Goal: Task Accomplishment & Management: Use online tool/utility

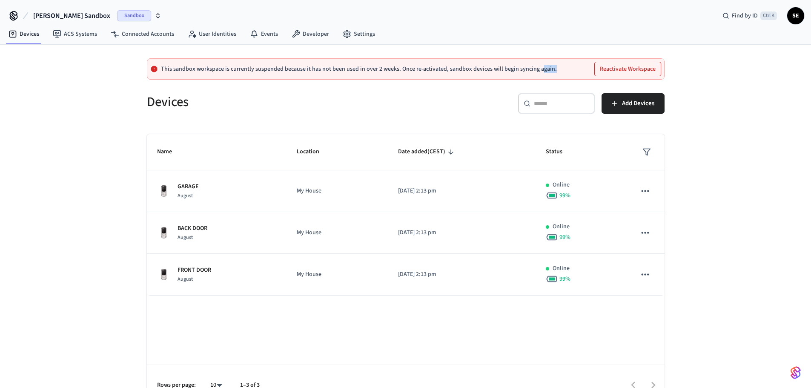
drag, startPoint x: 460, startPoint y: 69, endPoint x: 536, endPoint y: 74, distance: 76.8
click at [536, 74] on div "This sandbox workspace is currently suspended because it has not been used in o…" at bounding box center [406, 68] width 518 height 21
click at [648, 66] on button "Reactivate Workspace" at bounding box center [628, 69] width 66 height 14
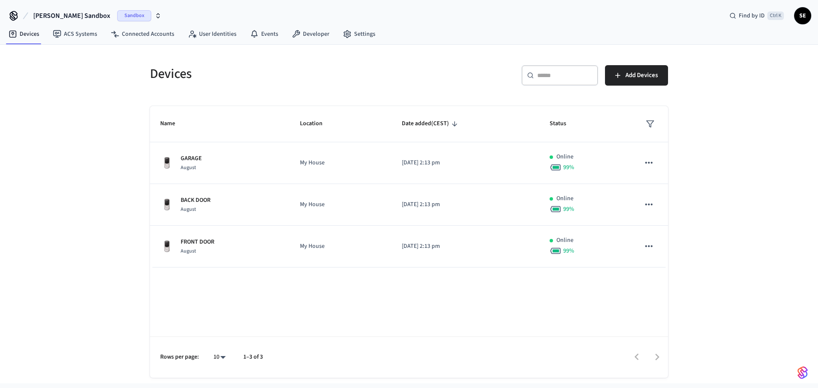
click at [265, 92] on div "Devices" at bounding box center [272, 73] width 264 height 37
click at [23, 39] on link "Devices" at bounding box center [24, 33] width 44 height 15
click at [78, 36] on link "ACS Systems" at bounding box center [75, 33] width 58 height 15
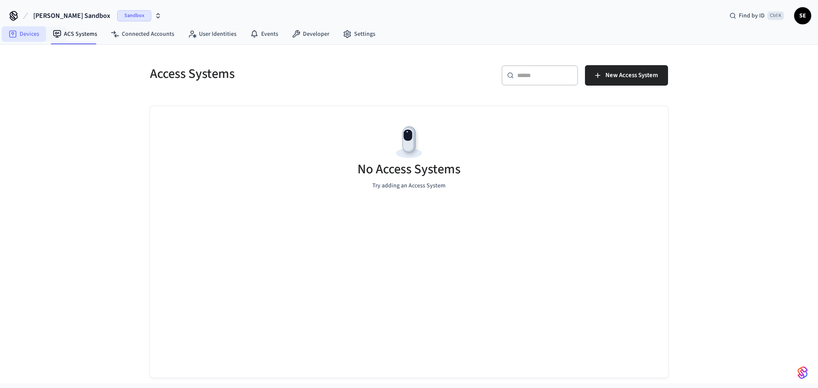
click at [34, 36] on link "Devices" at bounding box center [24, 33] width 44 height 15
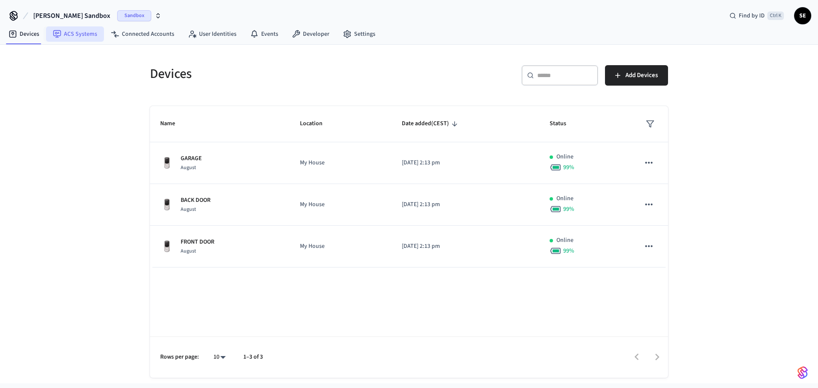
click at [89, 36] on link "ACS Systems" at bounding box center [75, 33] width 58 height 15
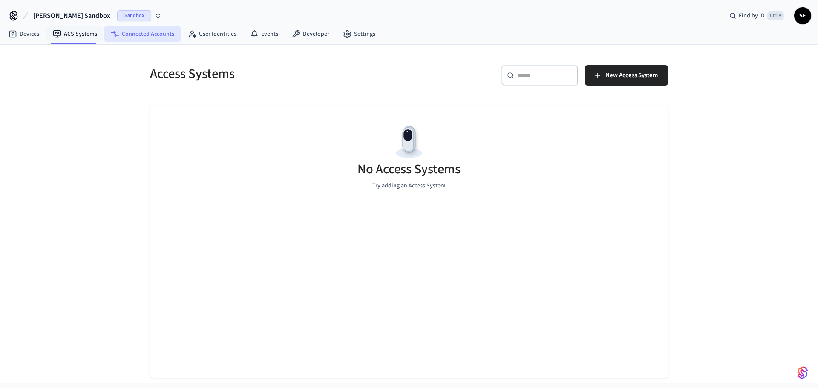
click at [148, 37] on link "Connected Accounts" at bounding box center [142, 33] width 77 height 15
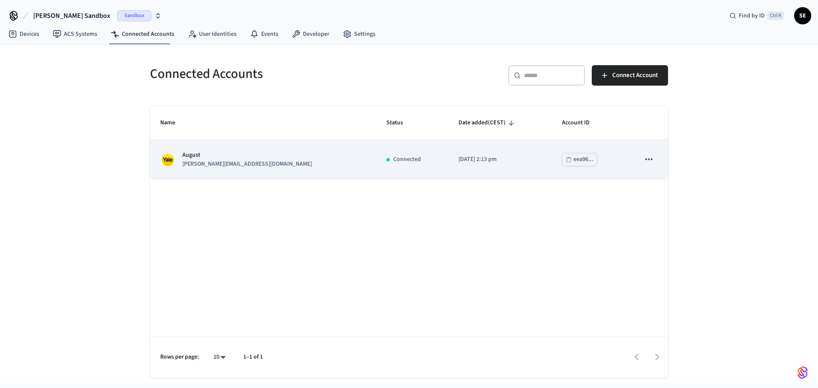
click at [187, 158] on p "August" at bounding box center [246, 155] width 129 height 9
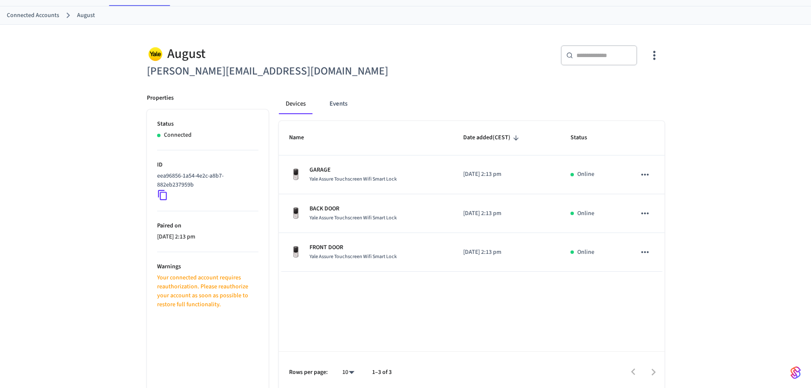
scroll to position [43, 0]
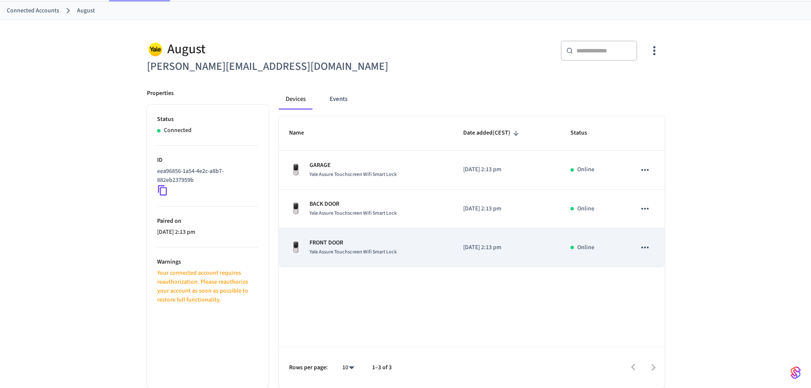
click at [365, 250] on span "Yale Assure Touchscreen Wifi Smart Lock" at bounding box center [353, 251] width 87 height 7
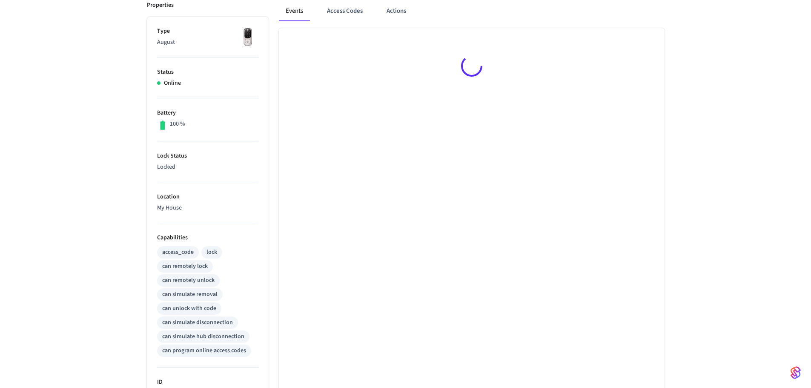
scroll to position [170, 0]
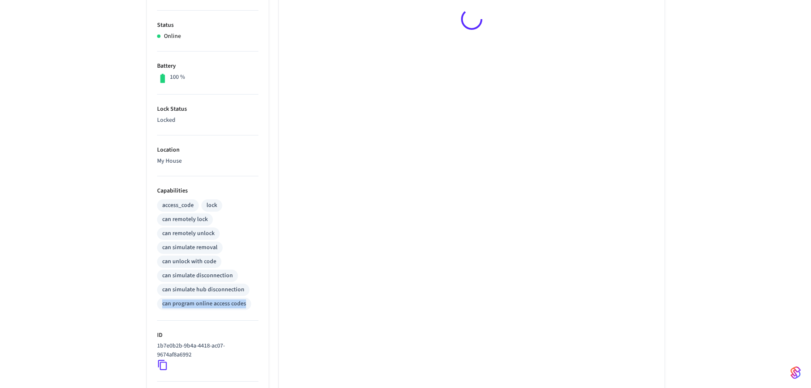
drag, startPoint x: 195, startPoint y: 303, endPoint x: 247, endPoint y: 306, distance: 51.6
click at [247, 306] on ul "Type August Status Online Battery 100 % Lock Status Locked Location My House Ca…" at bounding box center [208, 237] width 122 height 534
click at [250, 307] on div "access_code lock can remotely lock can remotely unlock can simulate removal can…" at bounding box center [207, 254] width 101 height 112
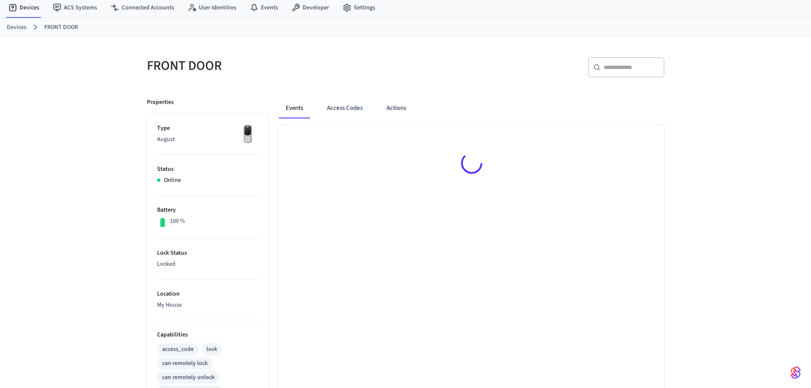
scroll to position [0, 0]
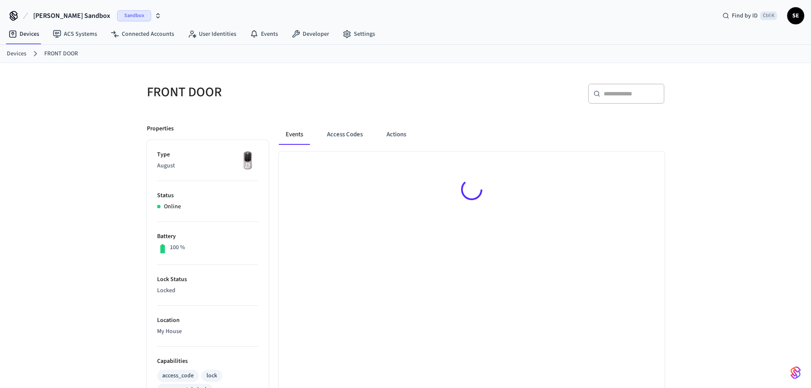
click at [427, 131] on div "Events Access Codes Actions" at bounding box center [472, 134] width 386 height 20
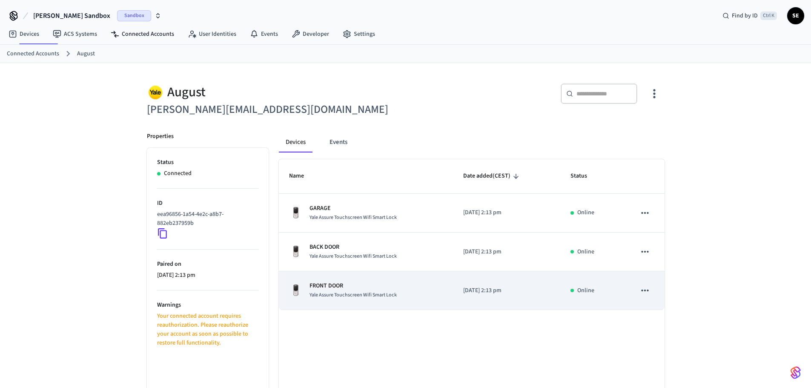
scroll to position [43, 0]
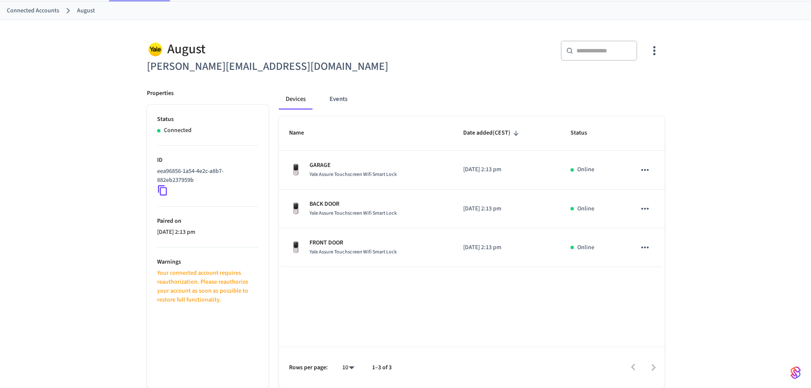
click at [362, 287] on div "Name Date added (CEST) Status GARAGE Yale Assure Touchscreen Wifi Smart Lock [D…" at bounding box center [472, 252] width 386 height 272
click at [348, 105] on button "Events" at bounding box center [339, 99] width 32 height 20
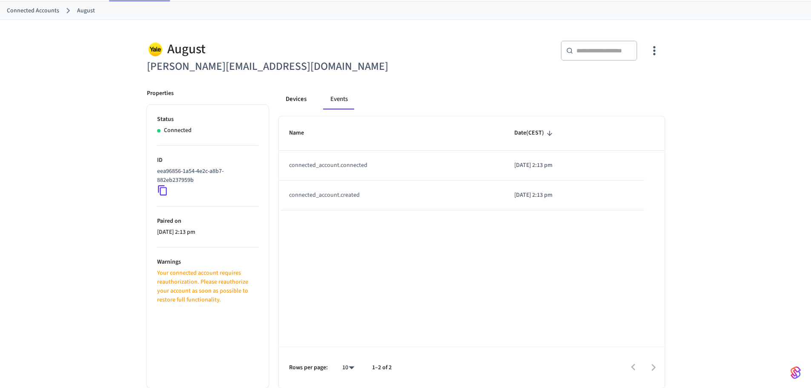
click at [307, 104] on button "Devices" at bounding box center [296, 99] width 34 height 20
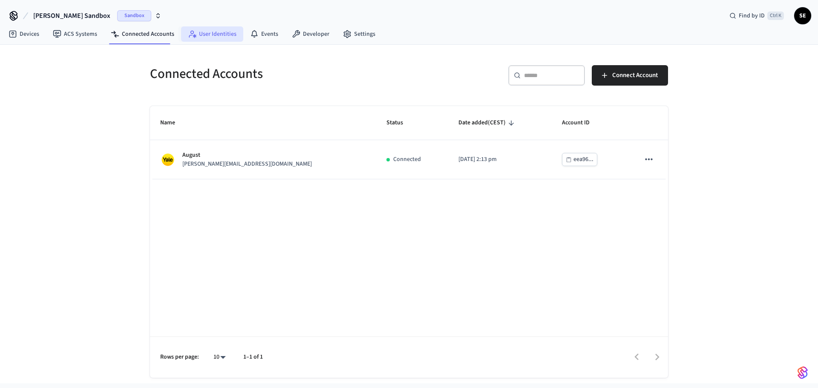
click at [214, 31] on link "User Identities" at bounding box center [212, 33] width 62 height 15
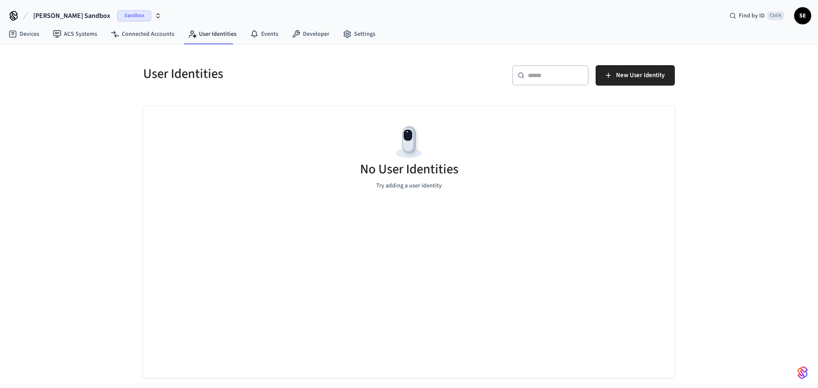
click at [54, 15] on span "[PERSON_NAME] Sandbox" at bounding box center [71, 16] width 77 height 10
click at [816, 15] on div "[PERSON_NAME] Sandbox Sandbox Find by ID Ctrl K SE" at bounding box center [409, 12] width 818 height 25
click at [37, 38] on link "Devices" at bounding box center [24, 33] width 44 height 15
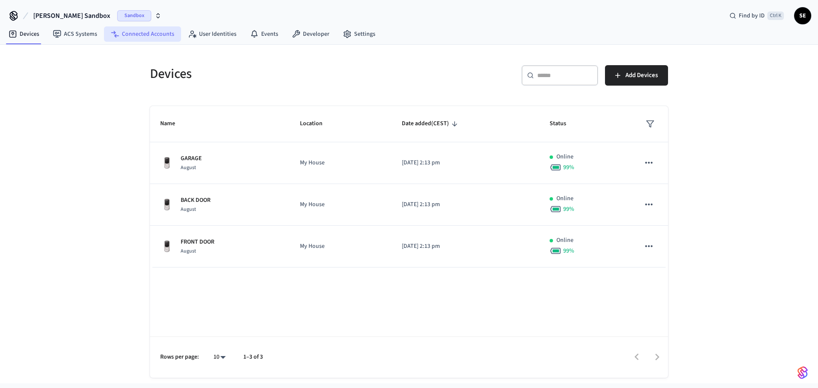
click at [158, 40] on link "Connected Accounts" at bounding box center [142, 33] width 77 height 15
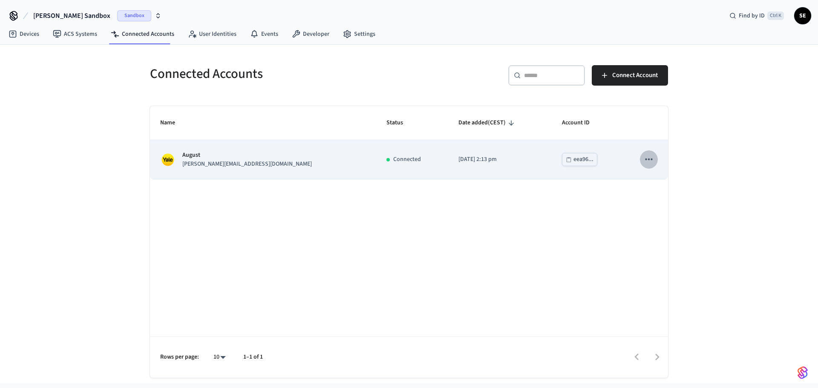
click at [649, 158] on icon "sticky table" at bounding box center [648, 159] width 11 height 11
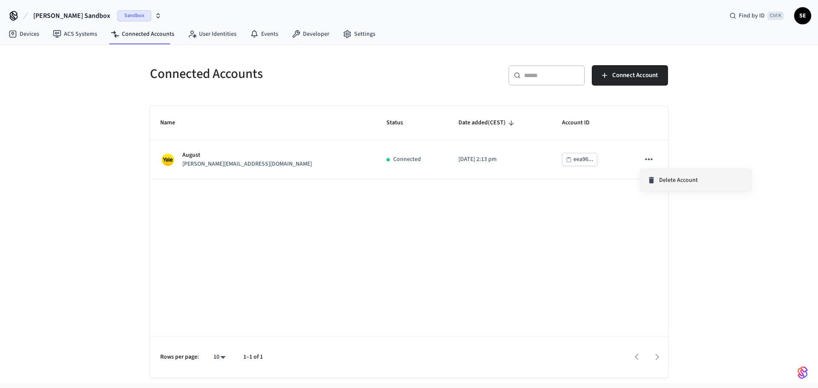
click at [666, 184] on span "Delete Account" at bounding box center [678, 180] width 39 height 9
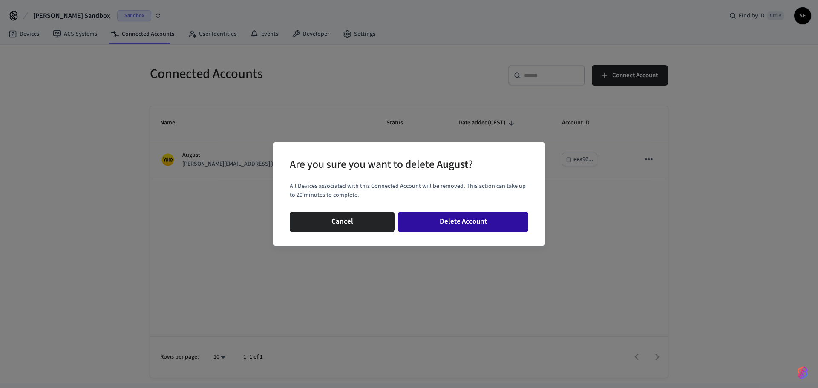
click at [483, 225] on button "Delete Account" at bounding box center [463, 222] width 130 height 20
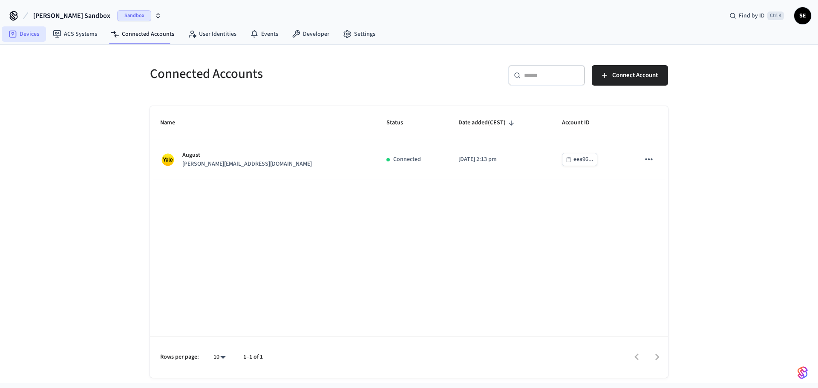
click at [32, 38] on link "Devices" at bounding box center [24, 33] width 44 height 15
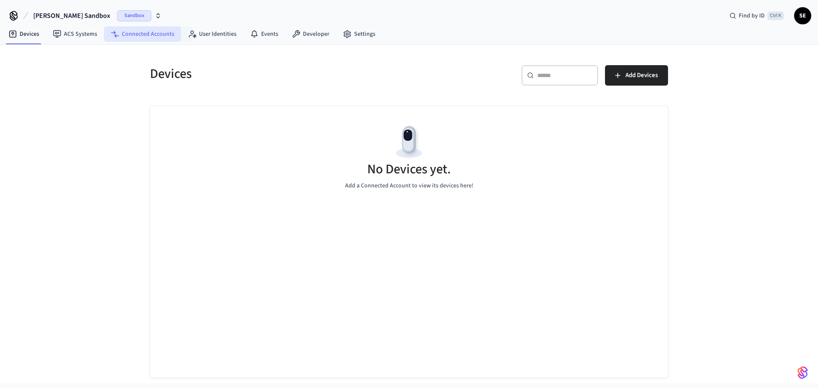
click at [143, 33] on link "Connected Accounts" at bounding box center [142, 33] width 77 height 15
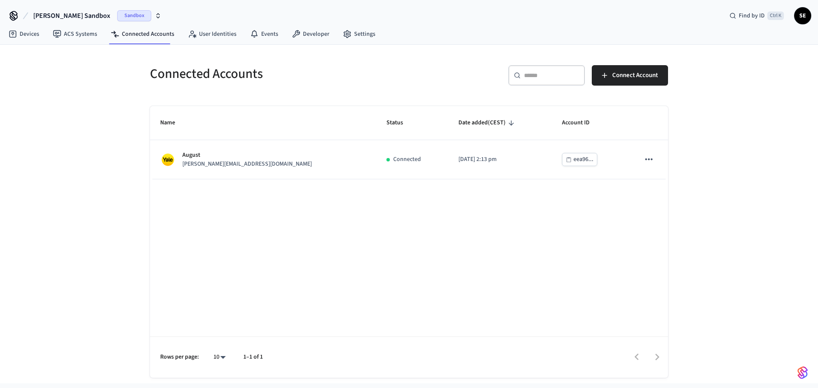
click at [292, 224] on div "Name Status Date added (CEST) Account ID August [PERSON_NAME][EMAIL_ADDRESS][DO…" at bounding box center [409, 242] width 518 height 272
click at [66, 31] on link "ACS Systems" at bounding box center [75, 33] width 58 height 15
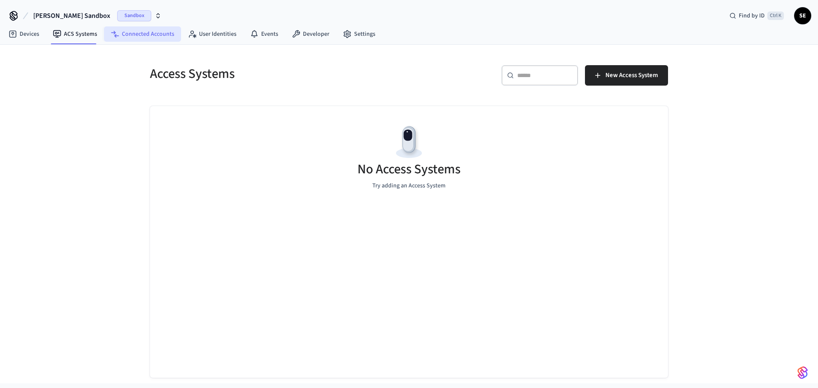
click at [167, 36] on link "Connected Accounts" at bounding box center [142, 33] width 77 height 15
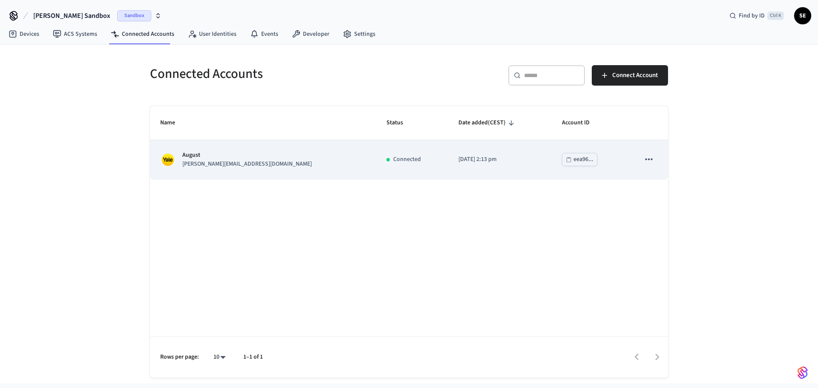
click at [261, 160] on div "[PERSON_NAME] [PERSON_NAME][EMAIL_ADDRESS][DOMAIN_NAME]" at bounding box center [263, 160] width 206 height 18
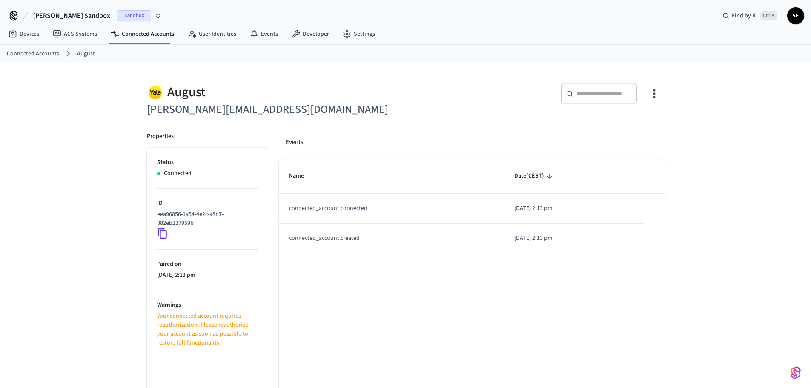
click at [647, 112] on div "​ ​" at bounding box center [533, 95] width 264 height 45
click at [651, 98] on icon "button" at bounding box center [654, 93] width 13 height 13
click at [652, 150] on li "Delete Account" at bounding box center [627, 151] width 64 height 22
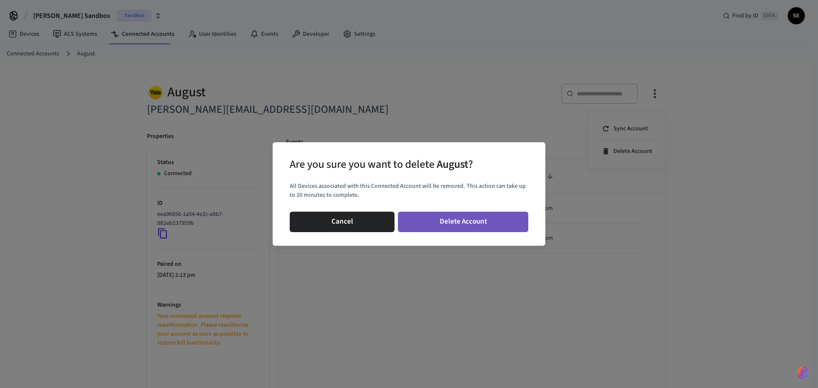
click at [464, 224] on button "Delete Account" at bounding box center [463, 222] width 130 height 20
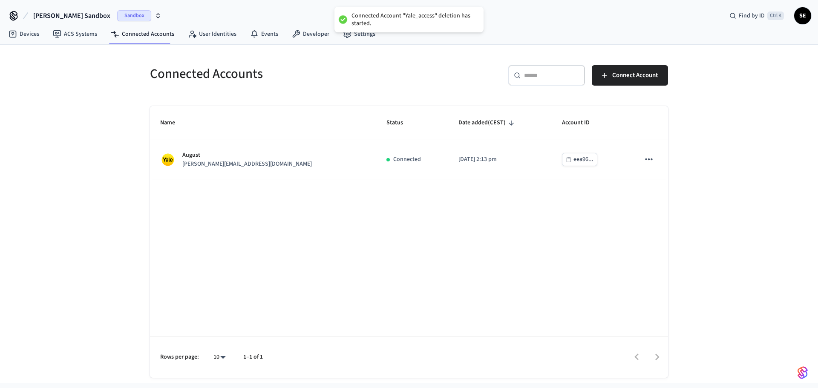
click at [371, 233] on div "Name Status Date added (CEST) Account ID August [PERSON_NAME][EMAIL_ADDRESS][DO…" at bounding box center [409, 242] width 518 height 272
click at [349, 247] on div "Name Status Date added (CEST) Account ID August [PERSON_NAME][EMAIL_ADDRESS][DO…" at bounding box center [409, 242] width 518 height 272
click at [621, 80] on span "Connect Account" at bounding box center [635, 75] width 46 height 11
click at [221, 32] on link "User Identities" at bounding box center [212, 33] width 62 height 15
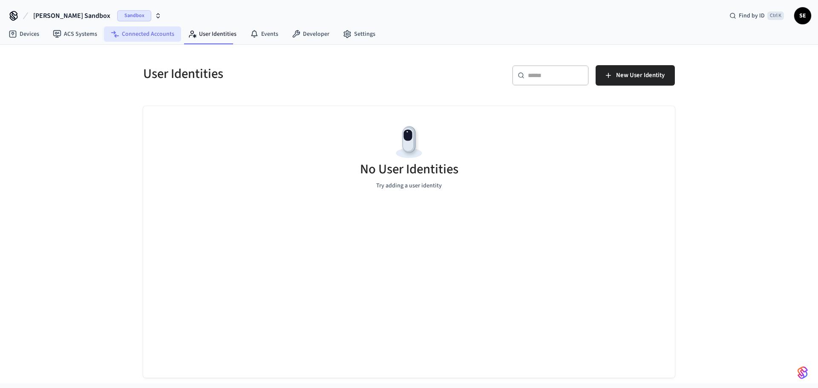
click at [142, 32] on link "Connected Accounts" at bounding box center [142, 33] width 77 height 15
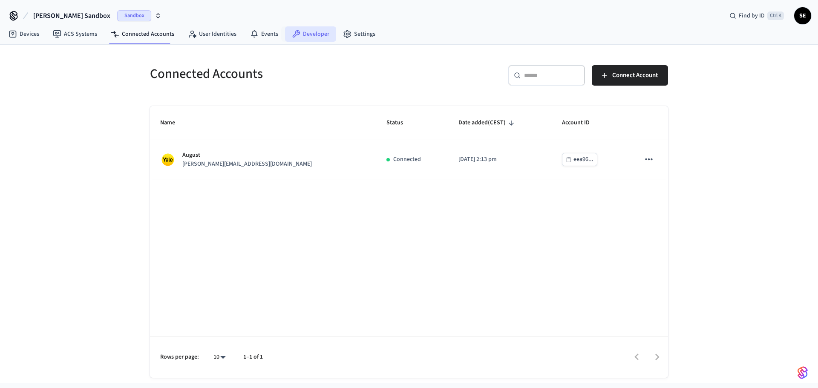
click at [326, 36] on link "Developer" at bounding box center [310, 33] width 51 height 15
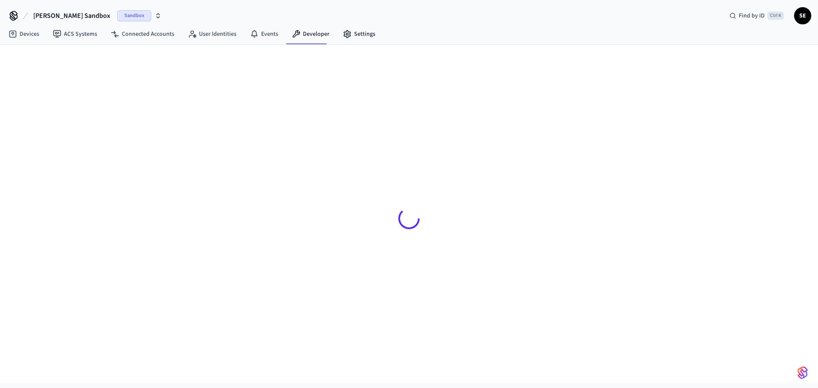
click at [360, 34] on link "Settings" at bounding box center [359, 33] width 46 height 15
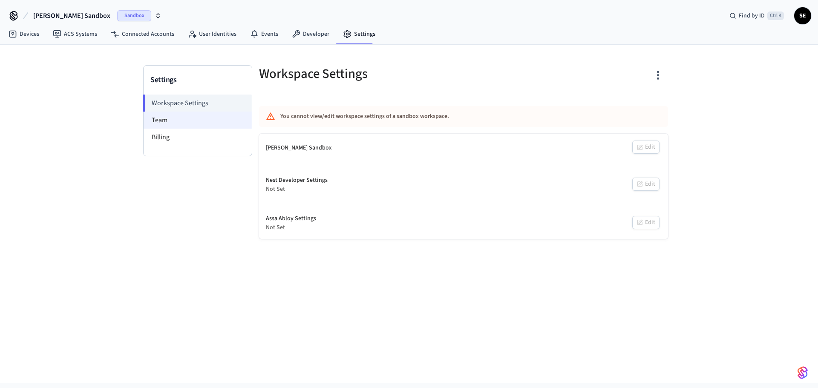
click at [208, 121] on li "Team" at bounding box center [198, 120] width 108 height 17
click at [313, 34] on link "Developer" at bounding box center [310, 33] width 51 height 15
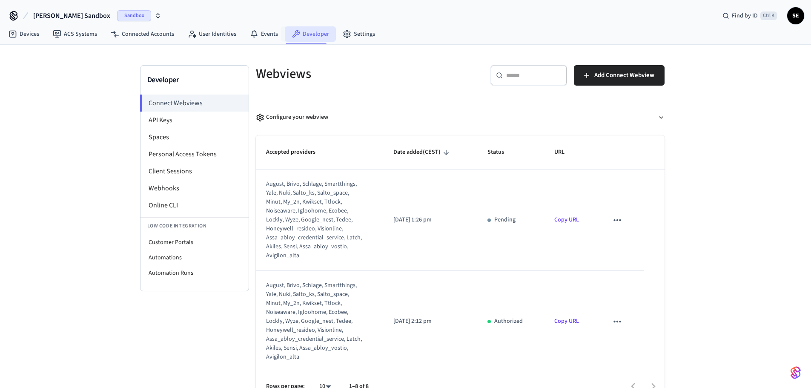
click at [314, 29] on link "Developer" at bounding box center [310, 33] width 51 height 15
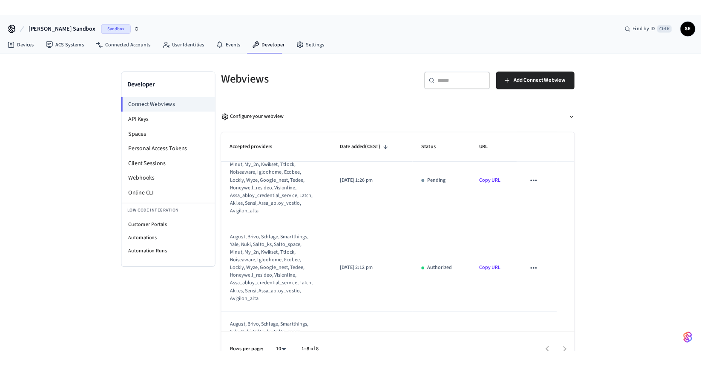
scroll to position [43, 0]
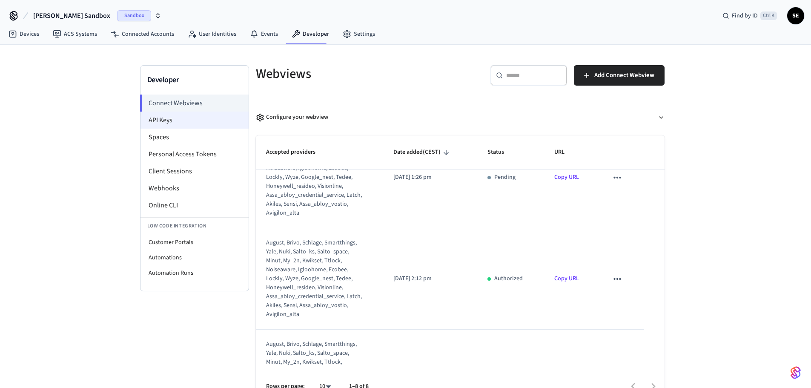
click at [182, 120] on li "API Keys" at bounding box center [195, 120] width 108 height 17
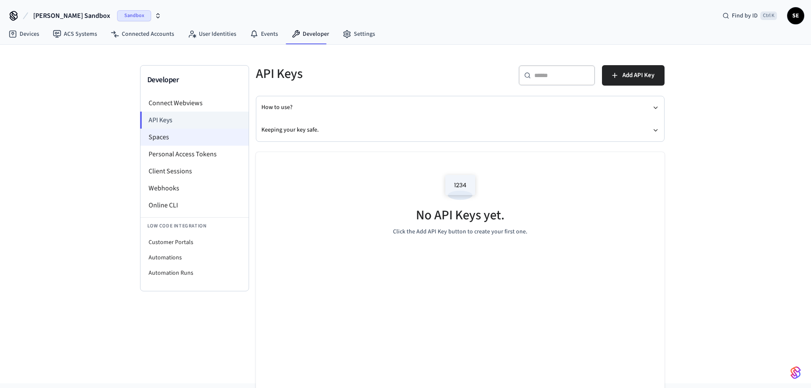
click at [159, 138] on li "Spaces" at bounding box center [195, 137] width 108 height 17
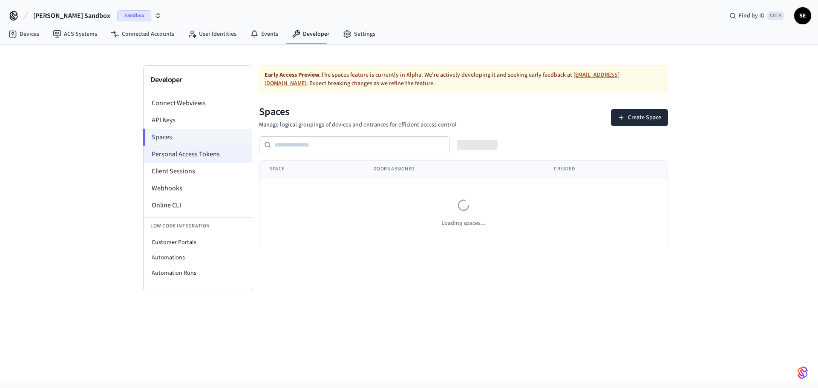
click at [172, 153] on li "Personal Access Tokens" at bounding box center [198, 154] width 108 height 17
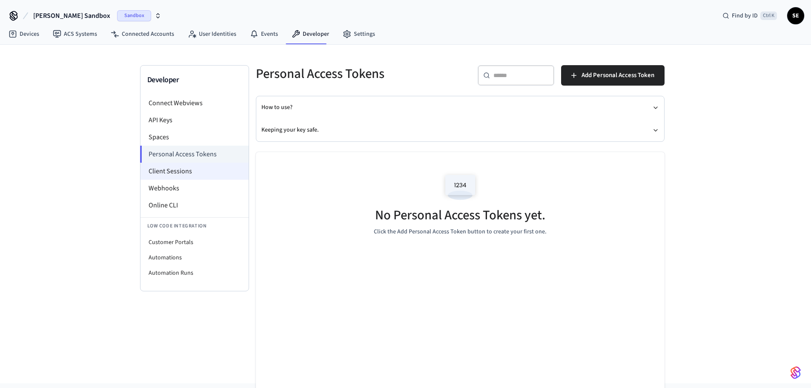
click at [184, 176] on li "Client Sessions" at bounding box center [195, 171] width 108 height 17
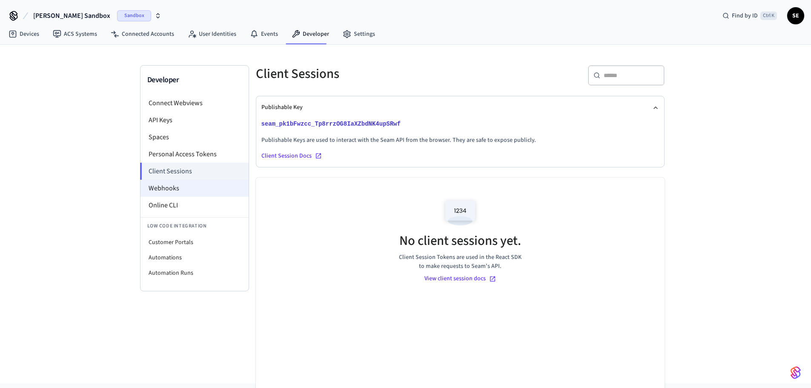
click at [185, 190] on li "Webhooks" at bounding box center [195, 188] width 108 height 17
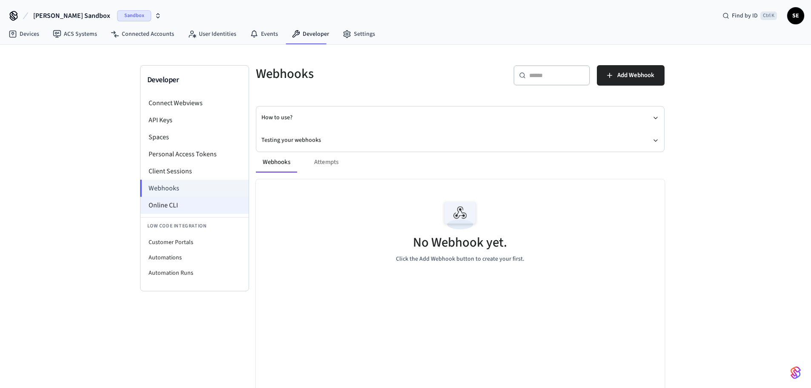
click at [172, 202] on li "Online CLI" at bounding box center [195, 205] width 108 height 17
click at [134, 39] on link "Connected Accounts" at bounding box center [142, 33] width 77 height 15
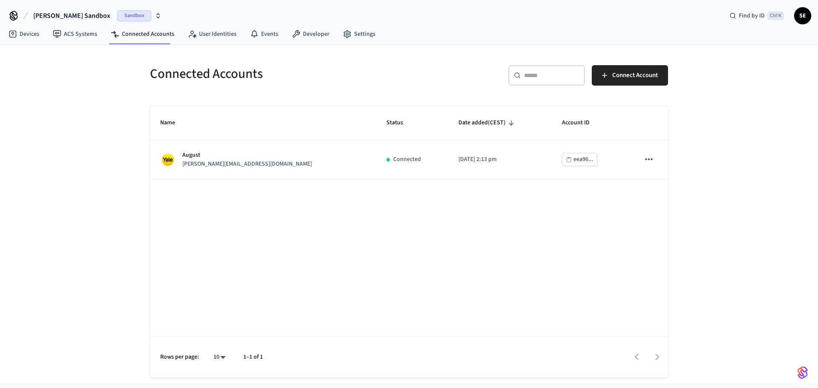
click at [129, 20] on span "Sandbox" at bounding box center [134, 15] width 34 height 11
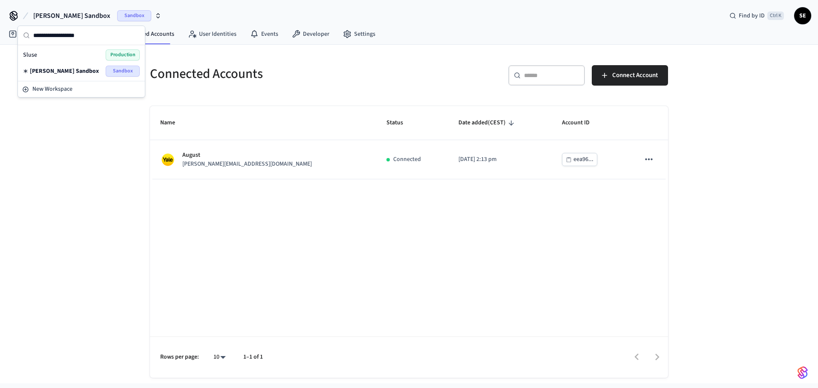
click at [125, 70] on span "Sandbox" at bounding box center [123, 71] width 34 height 11
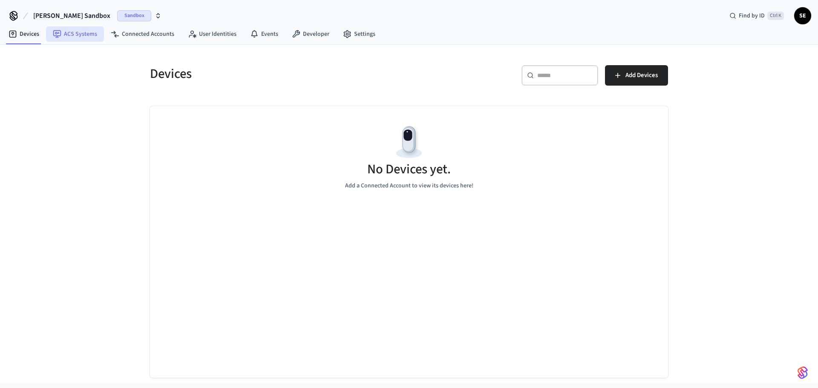
click at [78, 37] on link "ACS Systems" at bounding box center [75, 33] width 58 height 15
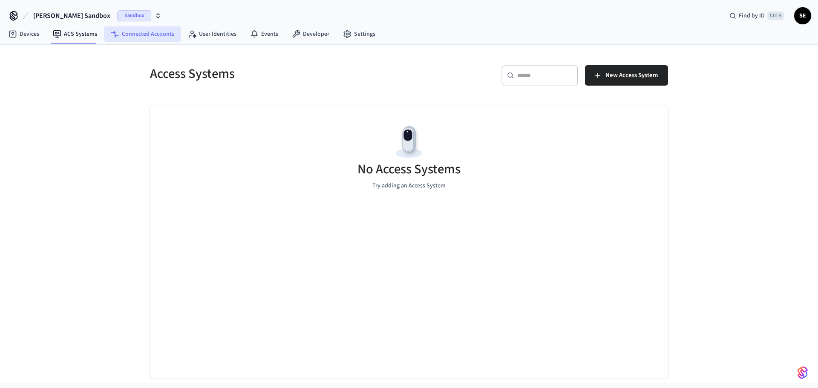
click at [168, 40] on link "Connected Accounts" at bounding box center [142, 33] width 77 height 15
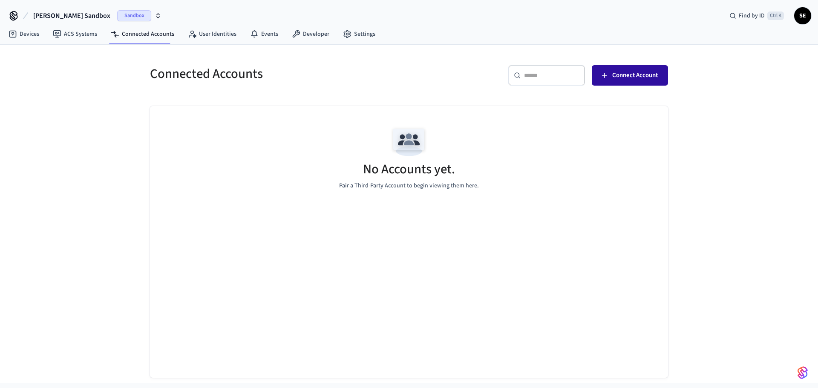
click at [638, 76] on span "Connect Account" at bounding box center [635, 75] width 46 height 11
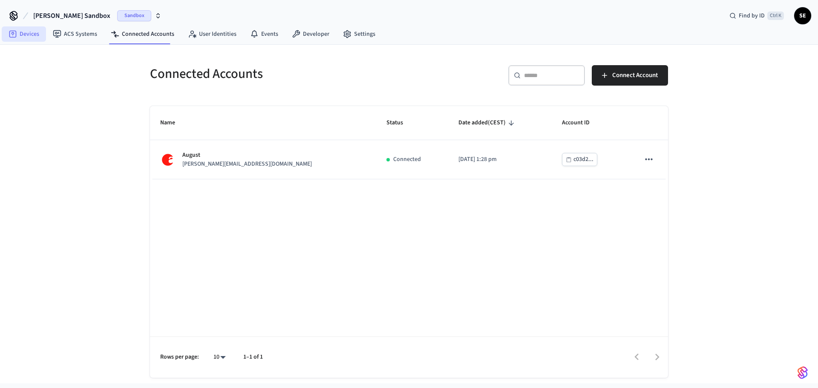
click at [26, 39] on link "Devices" at bounding box center [24, 33] width 44 height 15
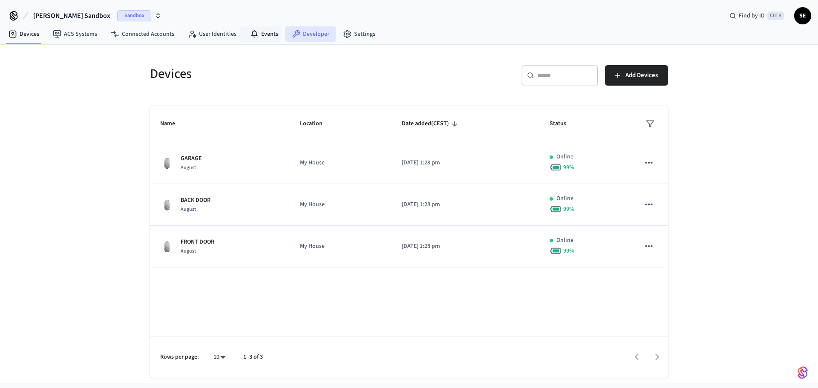
click at [308, 33] on link "Developer" at bounding box center [310, 33] width 51 height 15
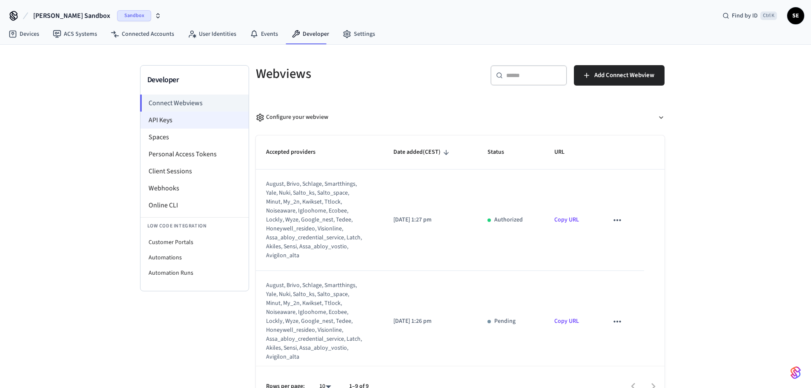
click at [186, 116] on li "API Keys" at bounding box center [195, 120] width 108 height 17
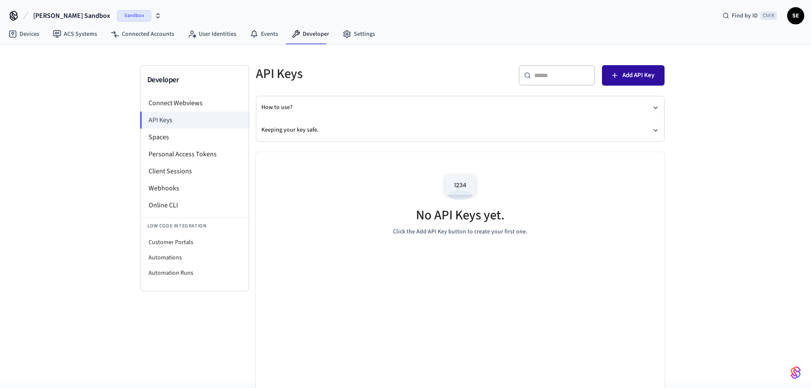
click at [638, 69] on button "Add API Key" at bounding box center [633, 75] width 63 height 20
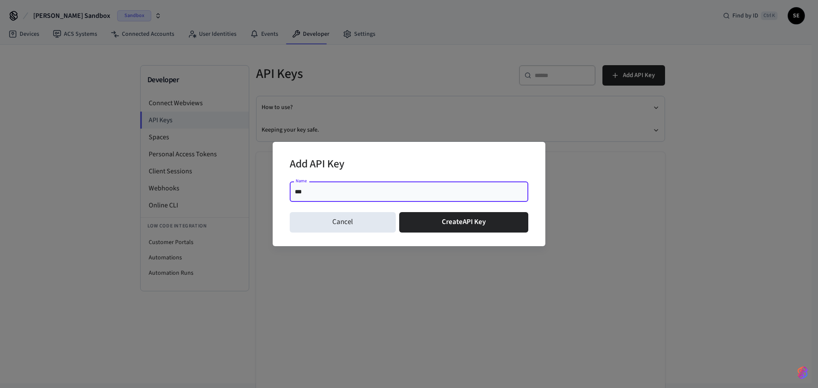
type input "****"
click button "Create API Key" at bounding box center [463, 222] width 129 height 20
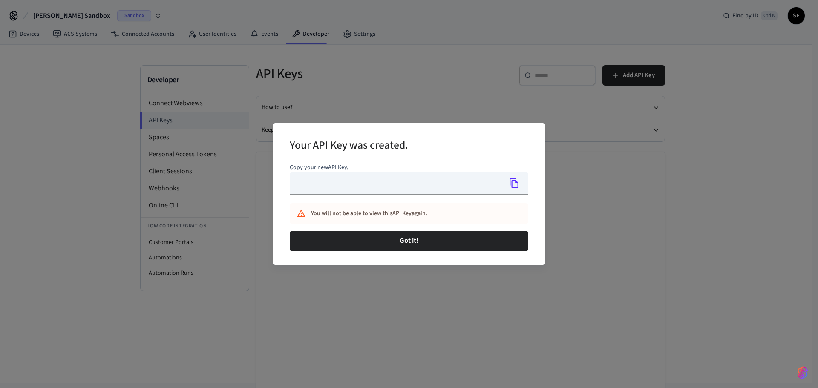
type input "**********"
click at [475, 224] on div "**********" at bounding box center [409, 194] width 239 height 68
click at [504, 219] on div "You will not be able to view this API Key again." at bounding box center [409, 213] width 239 height 21
click at [511, 184] on icon "Copy" at bounding box center [514, 183] width 11 height 11
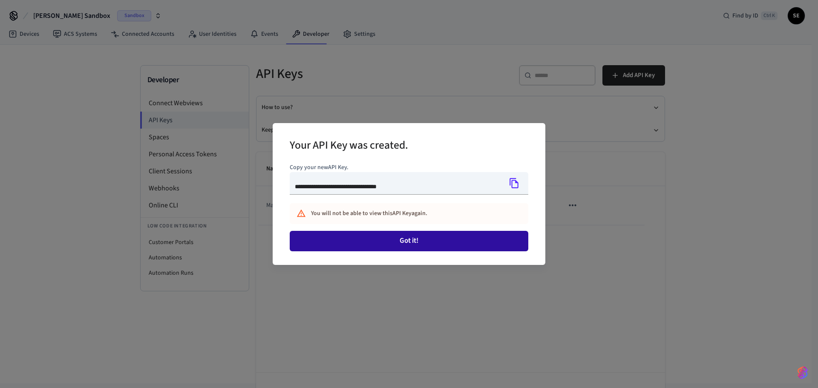
click at [476, 235] on button "Got it!" at bounding box center [409, 241] width 239 height 20
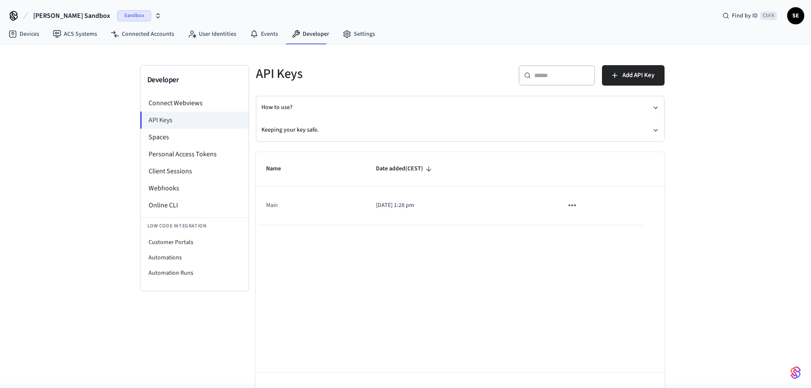
click at [570, 208] on icon "sticky table" at bounding box center [572, 205] width 11 height 11
click at [420, 319] on div at bounding box center [409, 194] width 818 height 388
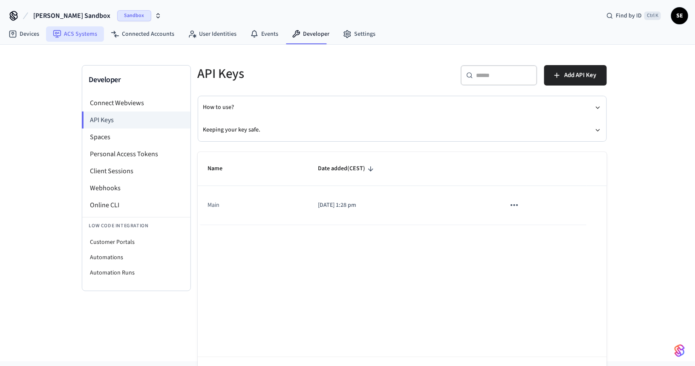
click at [89, 37] on link "ACS Systems" at bounding box center [75, 33] width 58 height 15
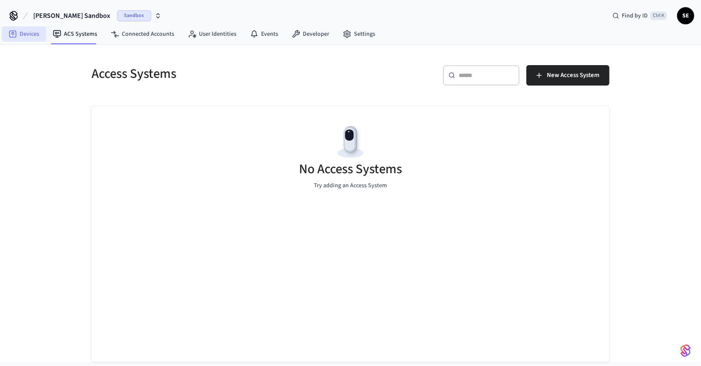
click at [26, 33] on link "Devices" at bounding box center [24, 33] width 44 height 15
